Goal: Task Accomplishment & Management: Manage account settings

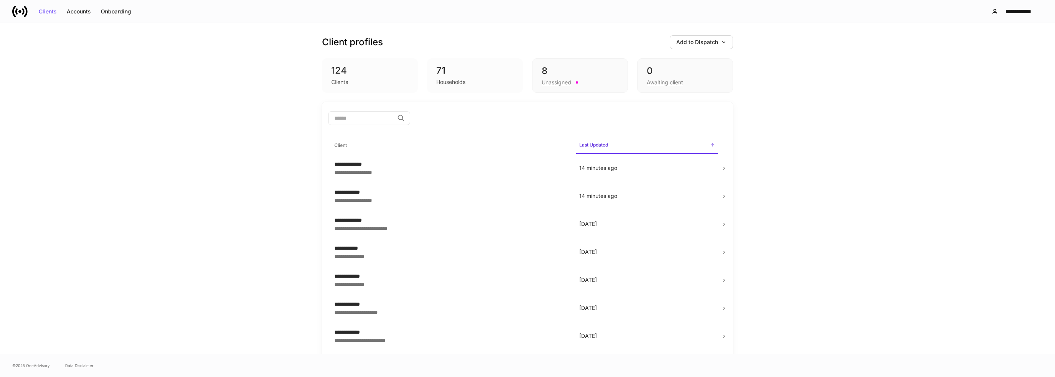
drag, startPoint x: 909, startPoint y: 69, endPoint x: 893, endPoint y: 68, distance: 15.4
click at [908, 69] on div "**********" at bounding box center [527, 188] width 1055 height 331
click at [1026, 11] on div "**********" at bounding box center [1018, 11] width 35 height 5
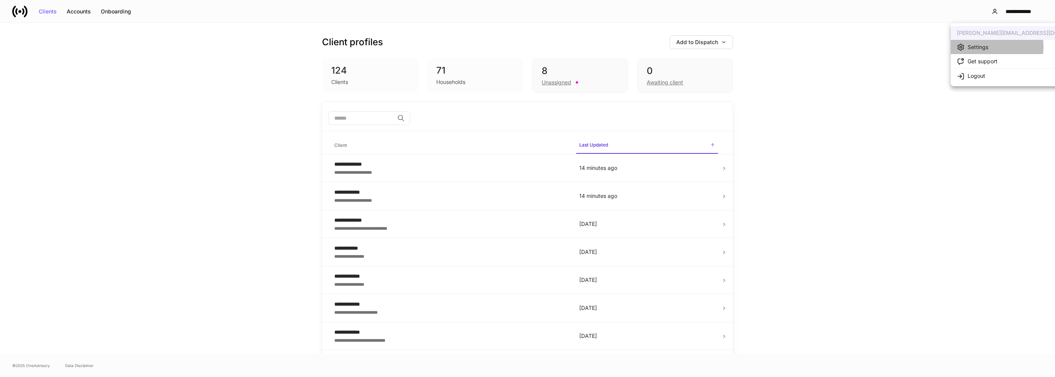
click at [984, 47] on div "Settings" at bounding box center [977, 47] width 21 height 8
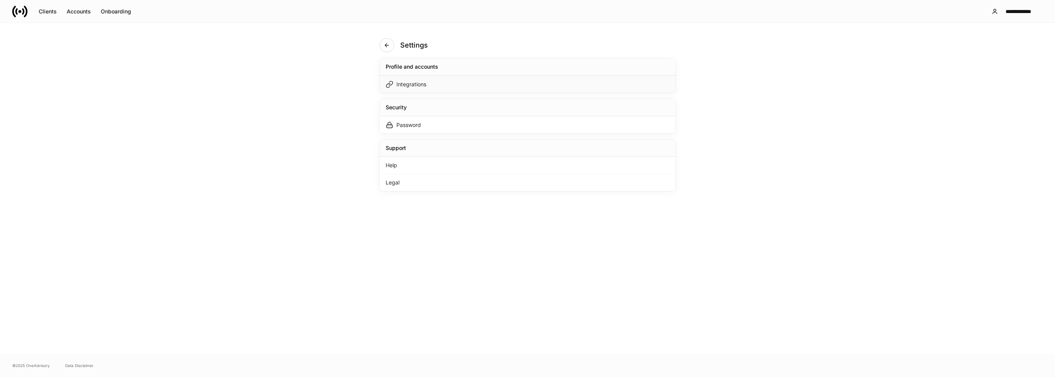
click at [492, 87] on div "Integrations" at bounding box center [527, 84] width 296 height 17
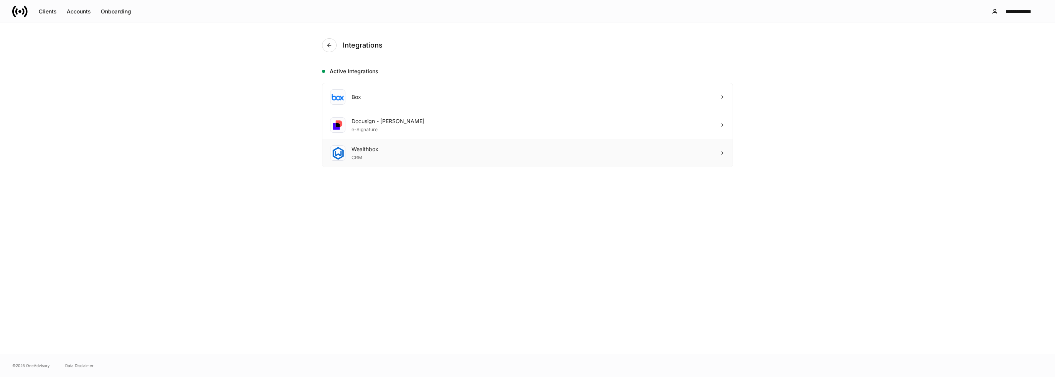
click at [725, 150] on div "Wealthbox CRM" at bounding box center [527, 153] width 410 height 28
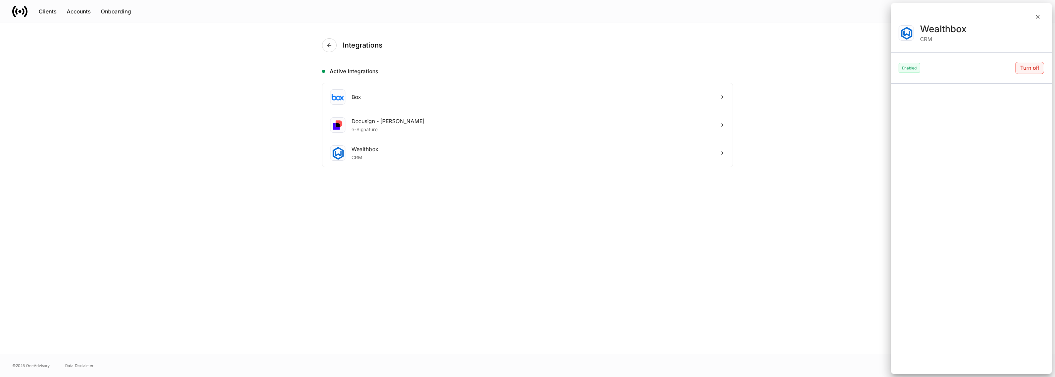
click at [1037, 71] on button "Turn off" at bounding box center [1029, 68] width 29 height 12
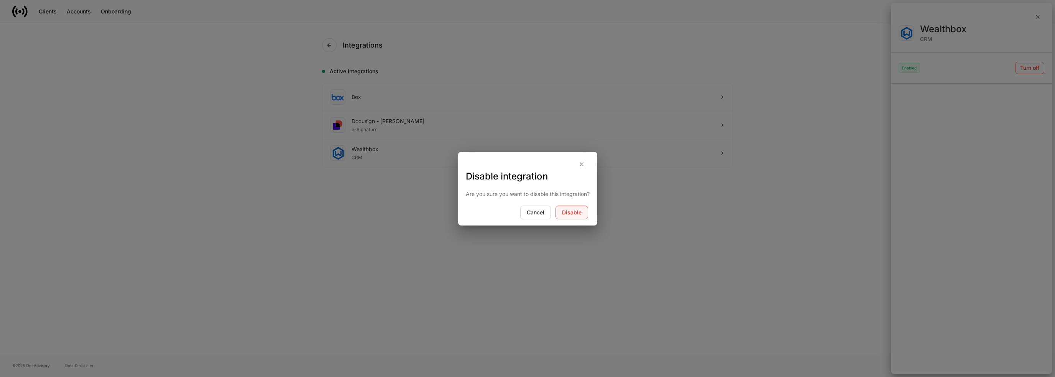
click at [576, 215] on button "Disable" at bounding box center [571, 212] width 33 height 14
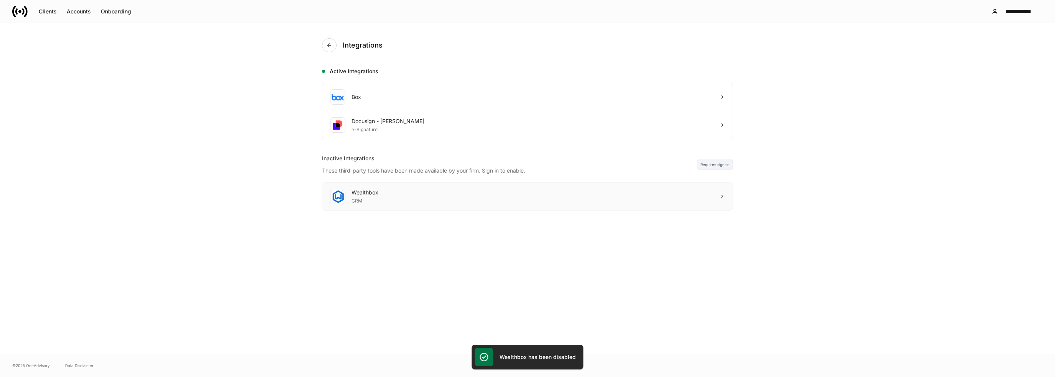
click at [714, 196] on div "Wealthbox CRM" at bounding box center [527, 196] width 410 height 28
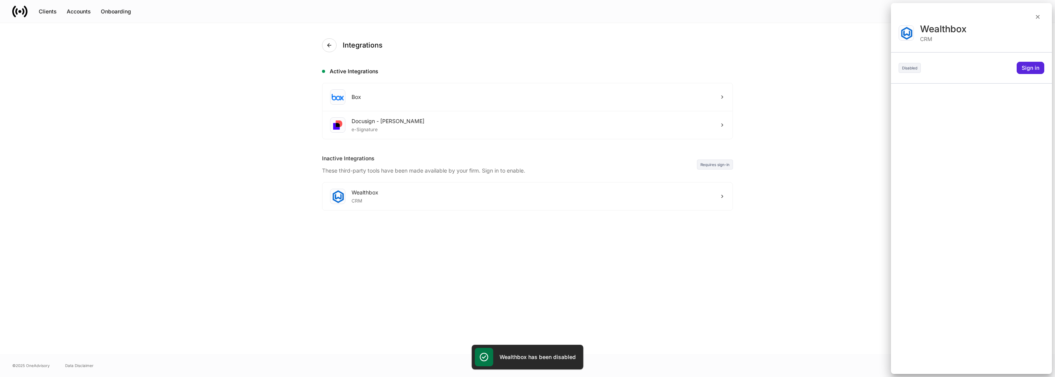
click at [1033, 74] on div "Wealthbox CRM Disabled Sign in" at bounding box center [971, 198] width 161 height 351
click at [1030, 68] on div "Sign in" at bounding box center [1030, 67] width 18 height 5
